Goal: Feedback & Contribution: Submit feedback/report problem

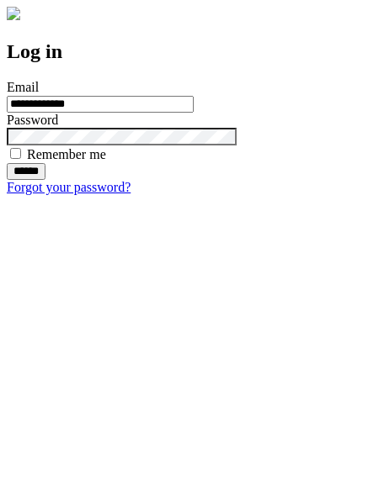
type input "**********"
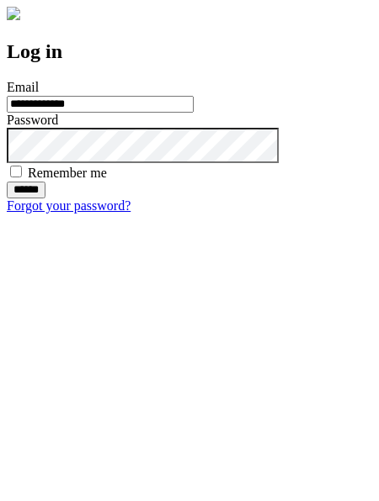
click at [45, 199] on input "******" at bounding box center [26, 190] width 39 height 17
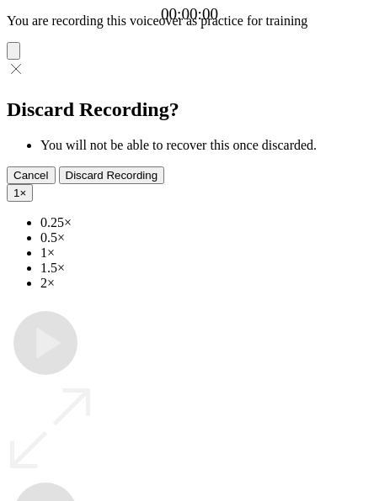
type input "**********"
